Goal: Find specific page/section: Find specific page/section

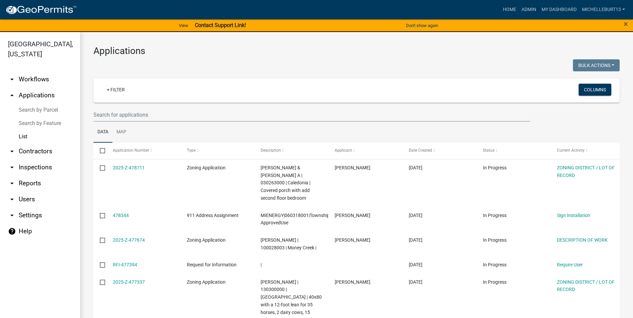
select select "3: 100"
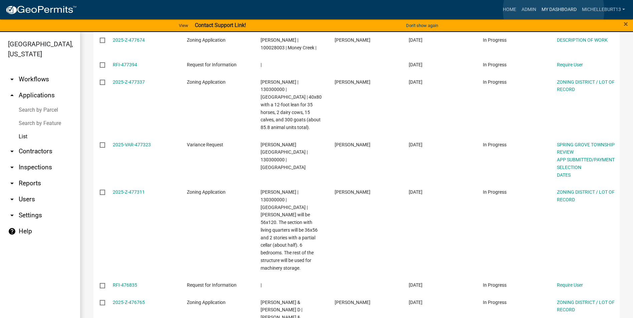
click at [554, 10] on link "My Dashboard" at bounding box center [559, 9] width 40 height 13
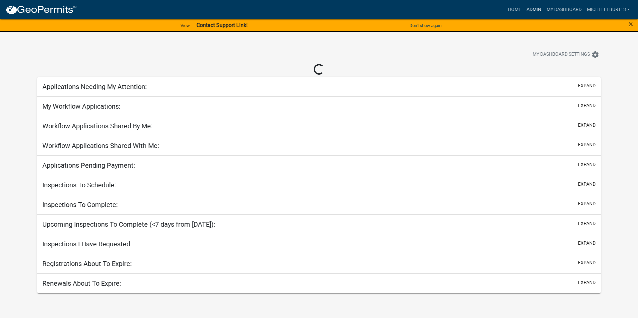
select select "3: 100"
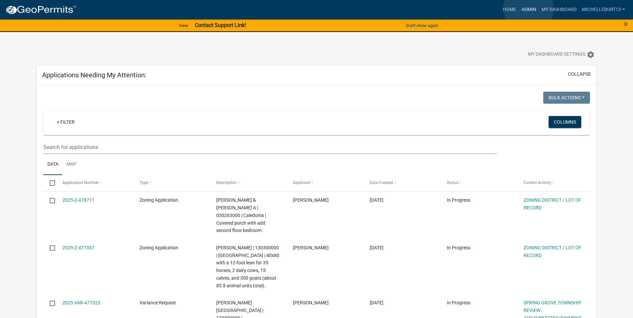
click at [528, 8] on link "Admin" at bounding box center [529, 9] width 20 height 13
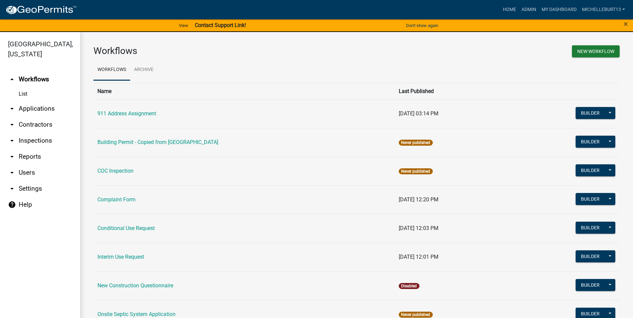
click at [34, 109] on link "arrow_drop_down Applications" at bounding box center [40, 109] width 80 height 16
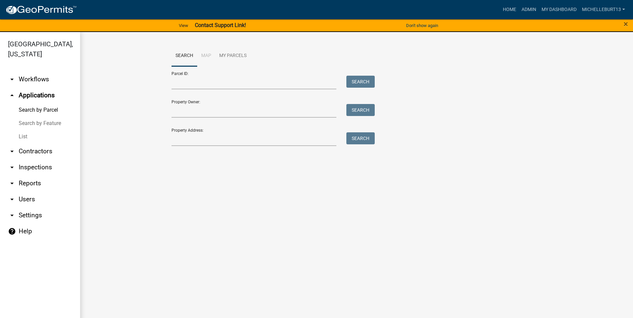
click at [25, 137] on link "List" at bounding box center [40, 136] width 80 height 13
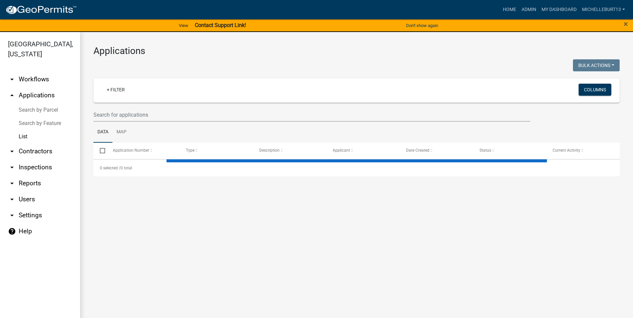
select select "3: 100"
